Goal: Check status: Check status

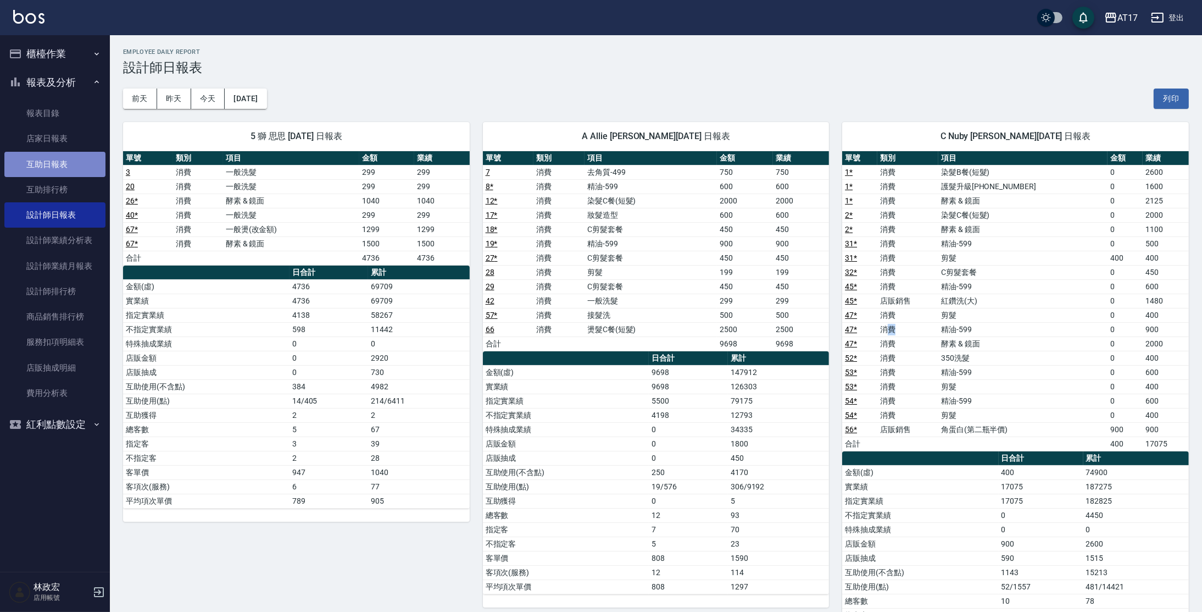
click at [70, 165] on link "互助日報表" at bounding box center [54, 164] width 101 height 25
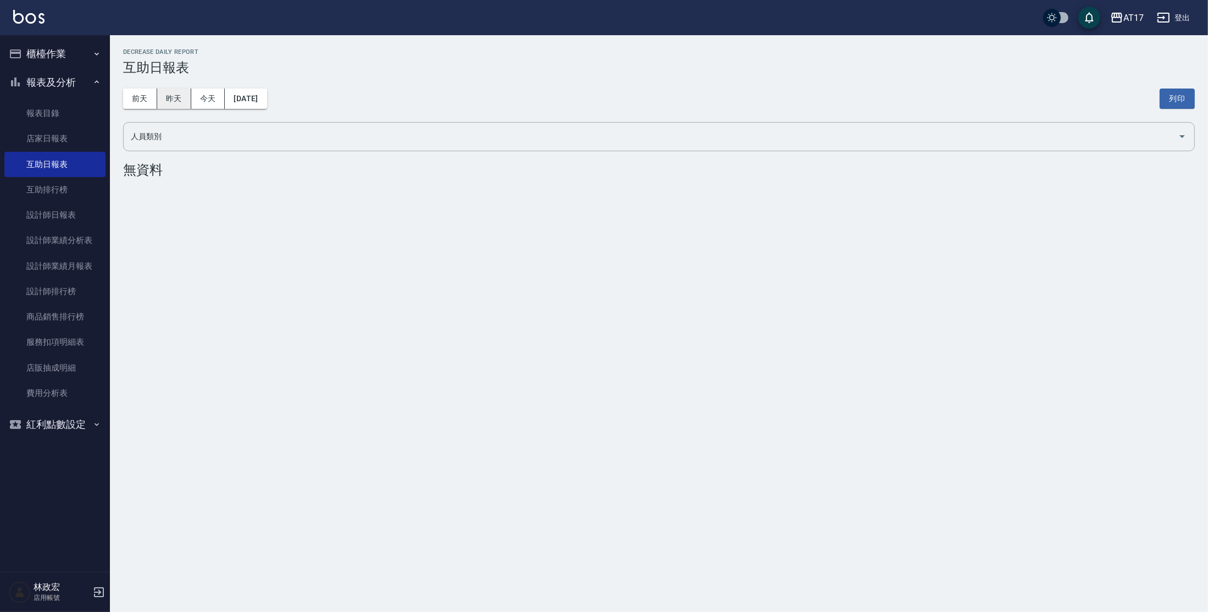
click at [181, 91] on button "昨天" at bounding box center [174, 98] width 34 height 20
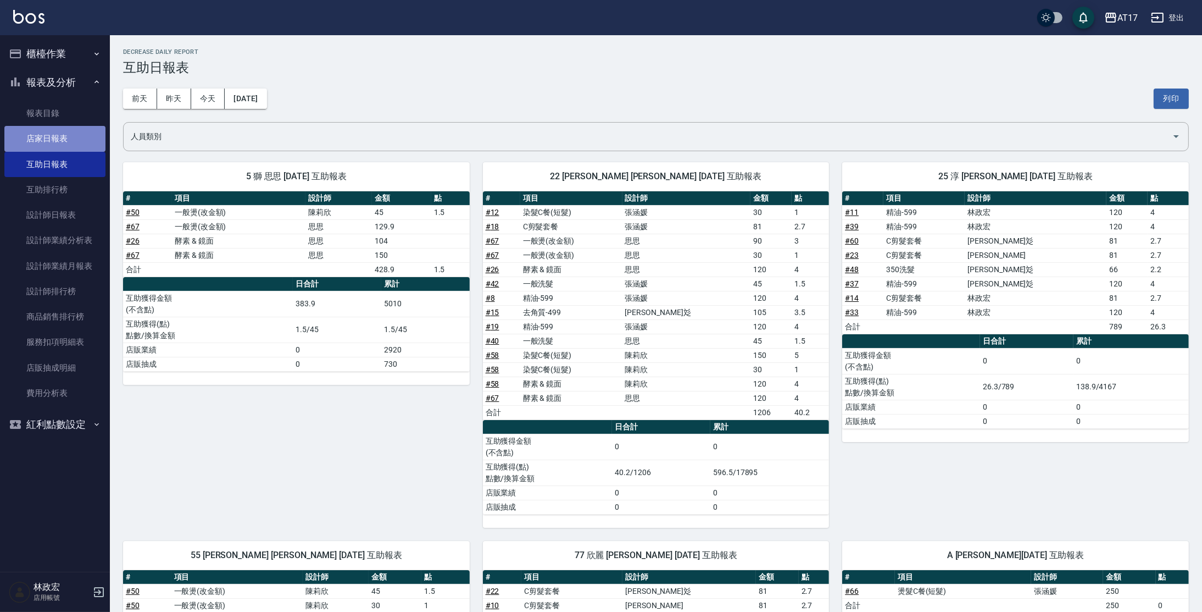
click at [42, 140] on link "店家日報表" at bounding box center [54, 138] width 101 height 25
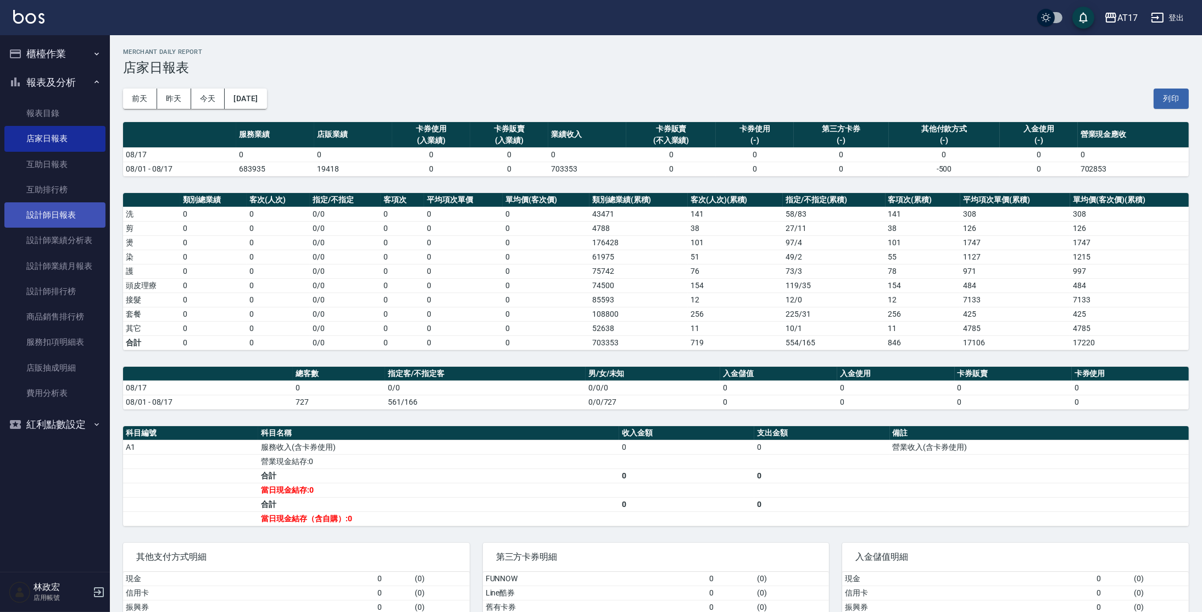
click at [51, 218] on link "設計師日報表" at bounding box center [54, 214] width 101 height 25
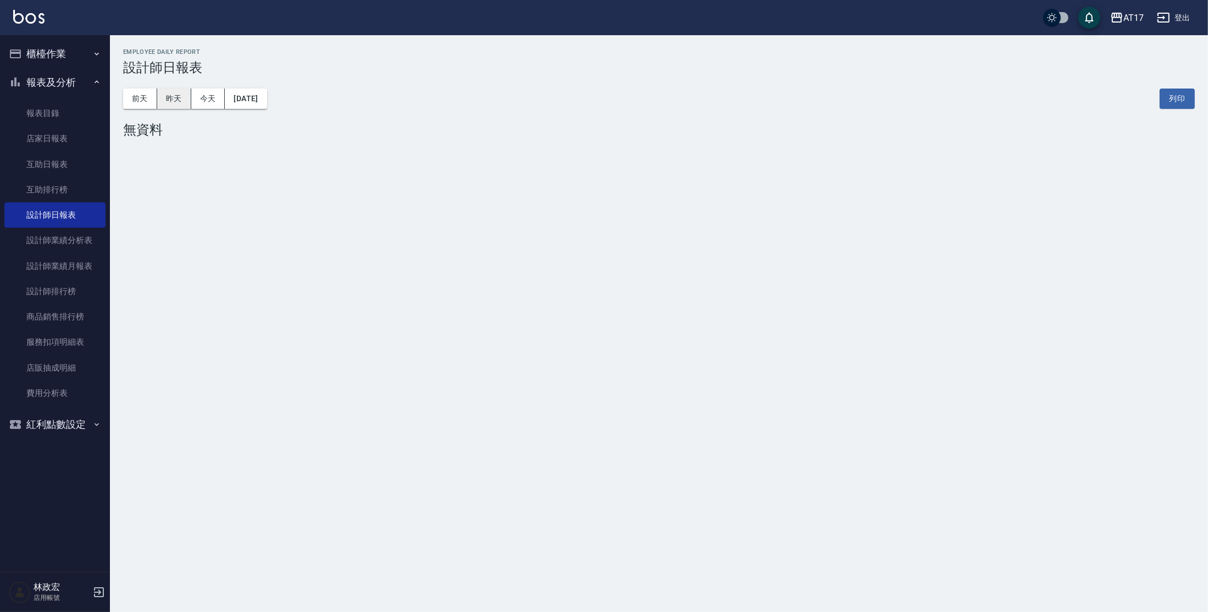
click at [171, 97] on button "昨天" at bounding box center [174, 98] width 34 height 20
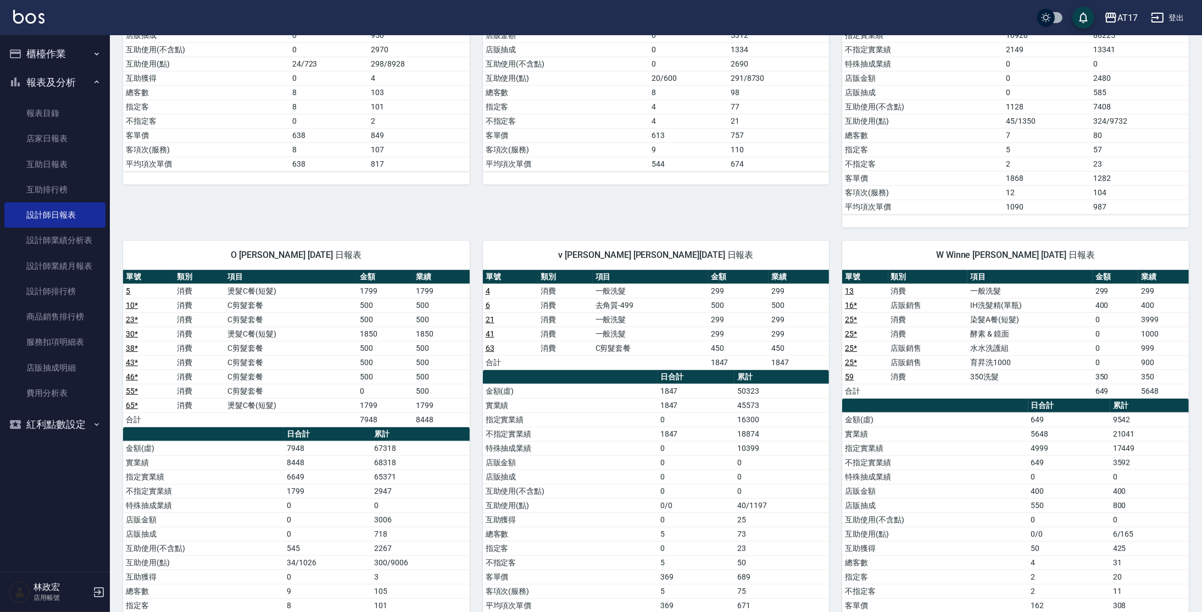
scroll to position [948, 0]
